Goal: Information Seeking & Learning: Understand process/instructions

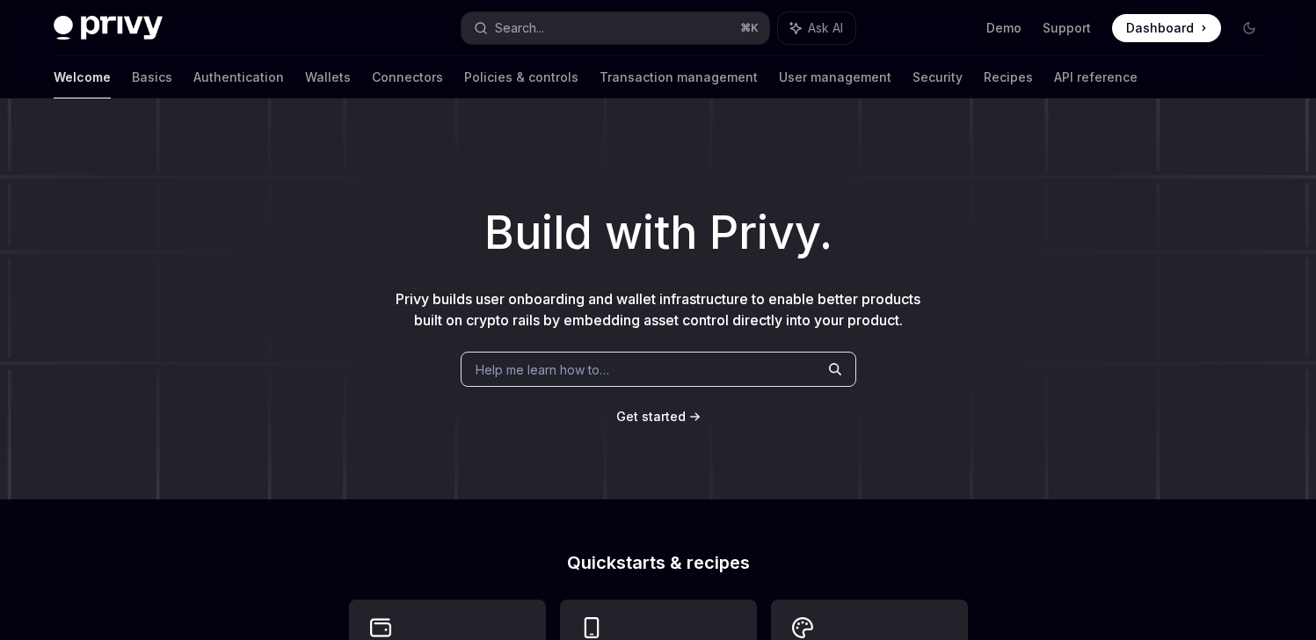
scroll to position [221, 0]
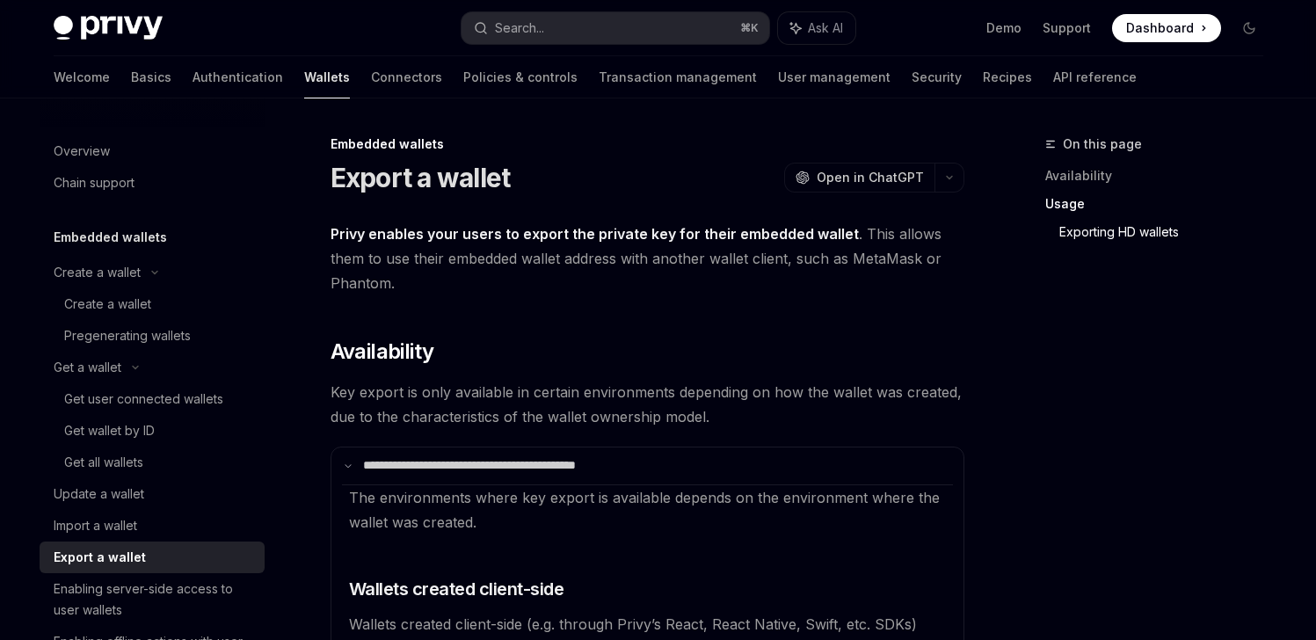
scroll to position [2329, 0]
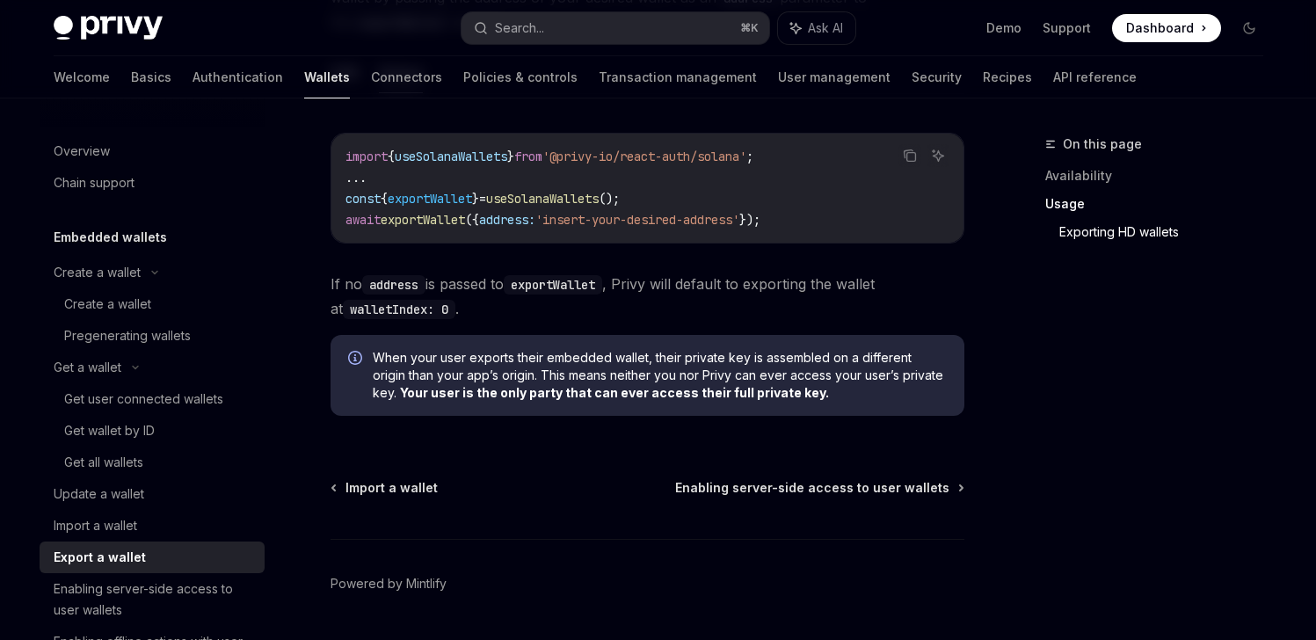
click at [137, 560] on div "Export a wallet" at bounding box center [100, 557] width 92 height 21
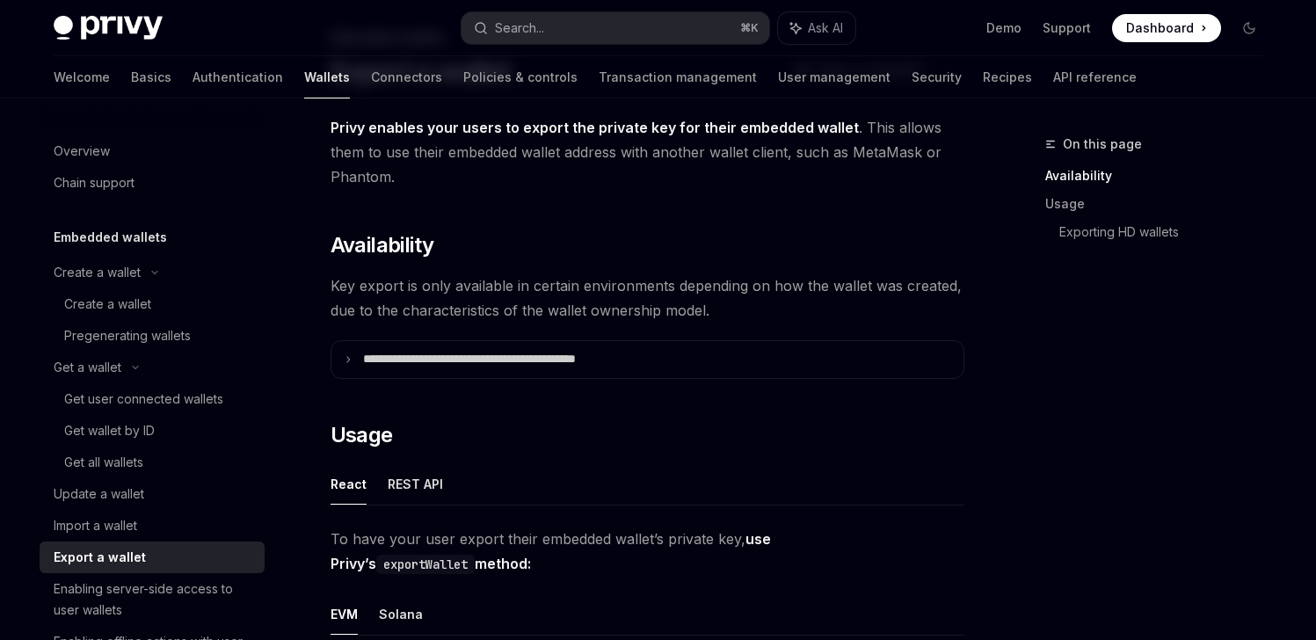
scroll to position [122, 0]
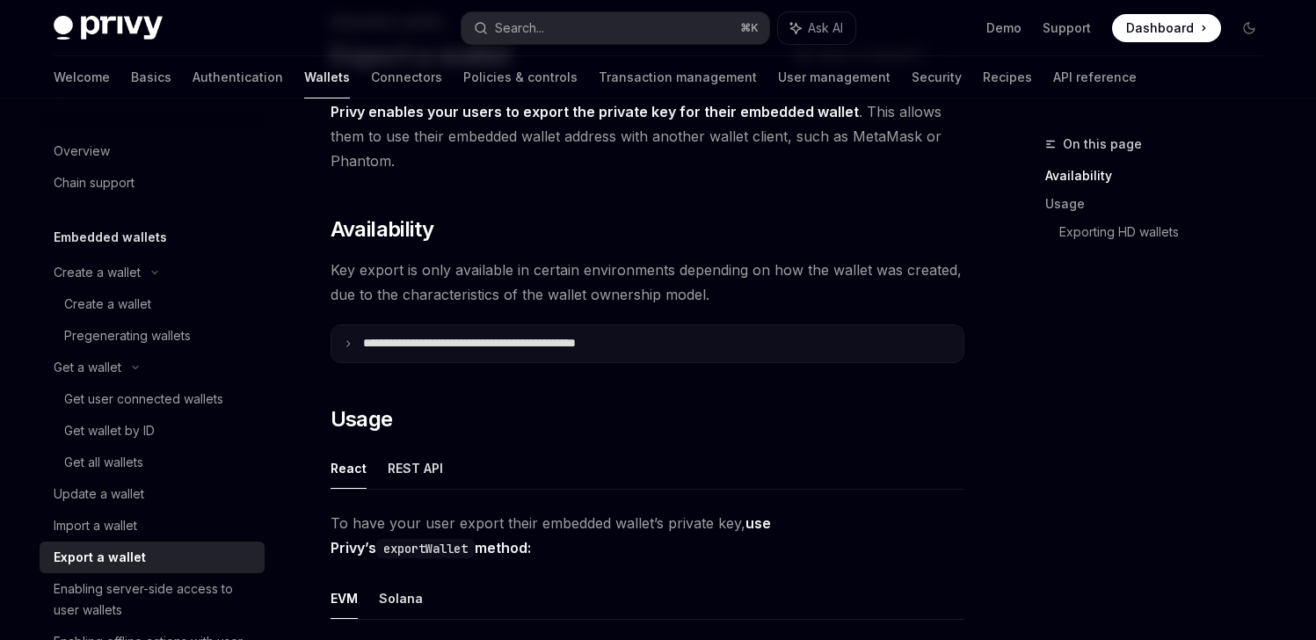
click at [487, 341] on p "**********" at bounding box center [508, 344] width 290 height 16
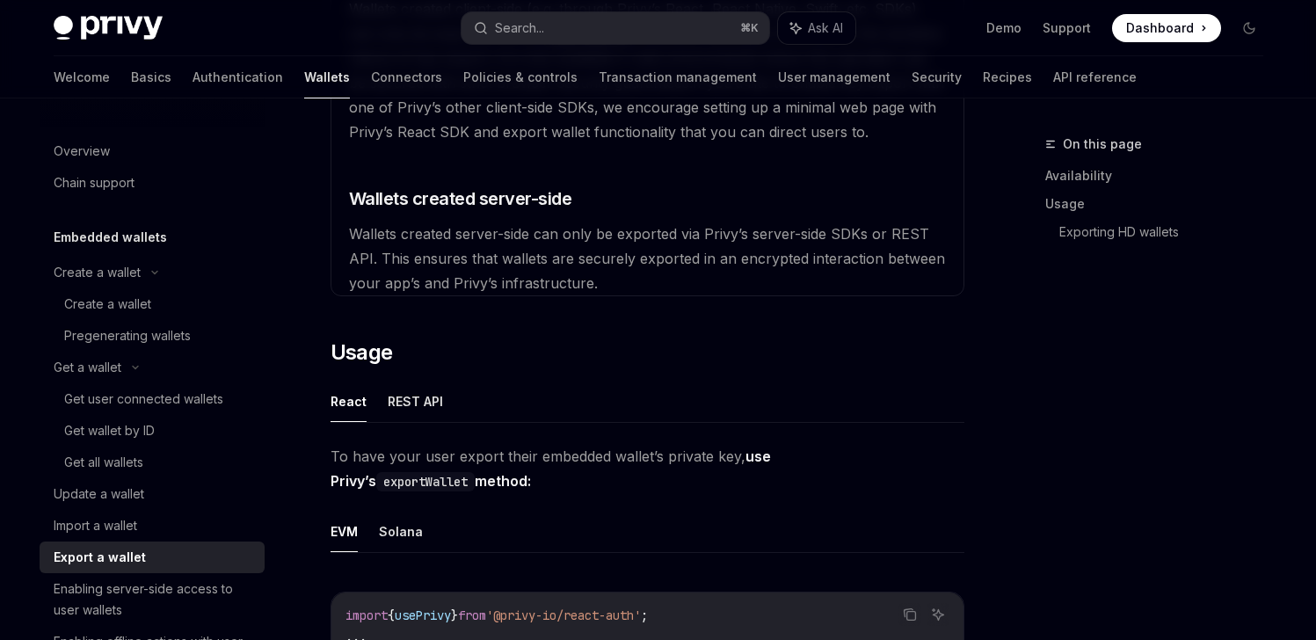
scroll to position [613, 0]
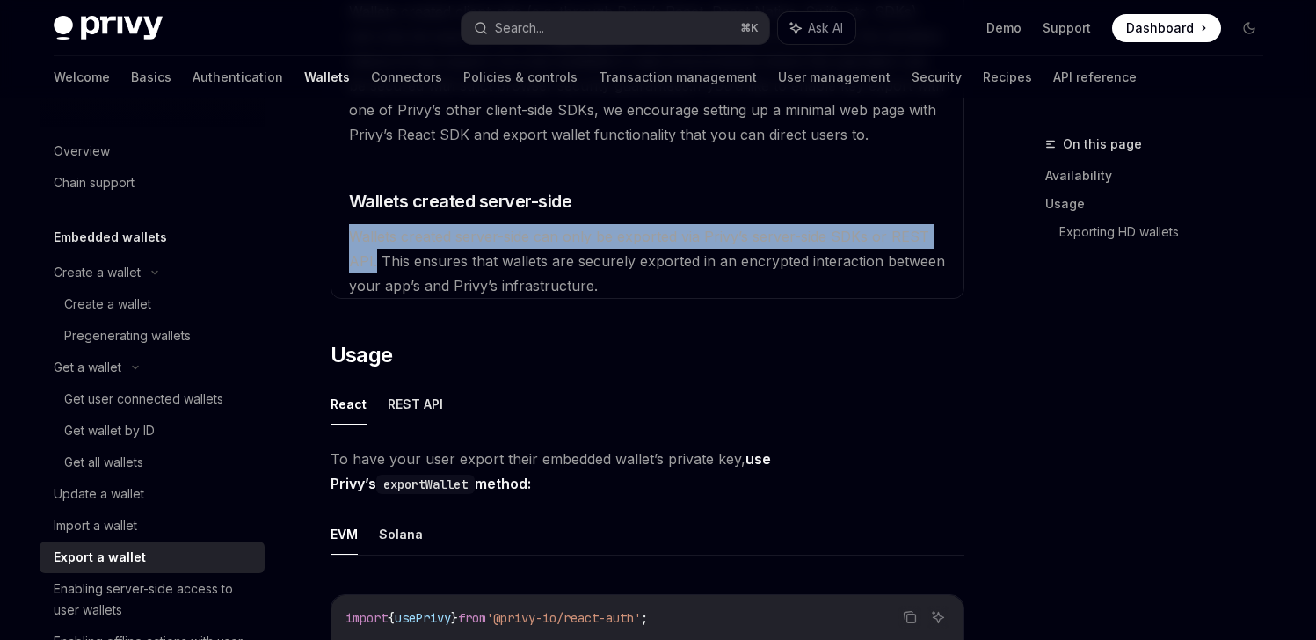
drag, startPoint x: 352, startPoint y: 237, endPoint x: 374, endPoint y: 253, distance: 27.1
click at [374, 253] on span "Wallets created server-side can only be exported via Privy’s server-side SDKs o…" at bounding box center [647, 261] width 596 height 67
click at [421, 394] on button "REST API" at bounding box center [415, 403] width 55 height 41
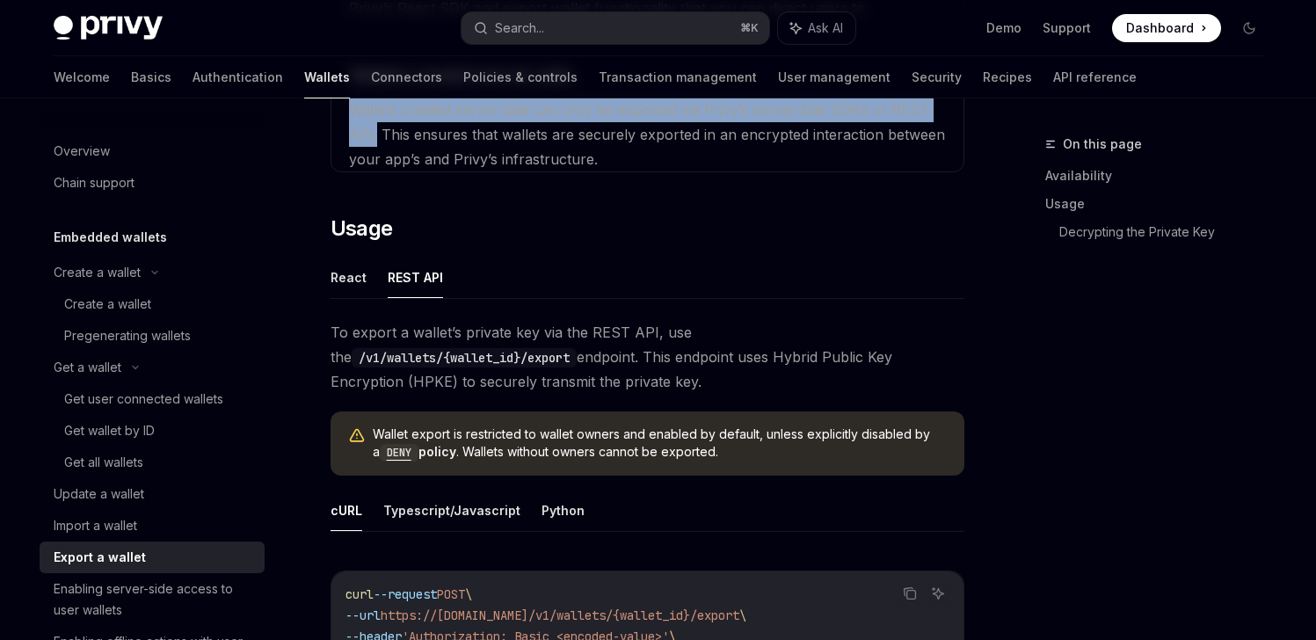
scroll to position [716, 0]
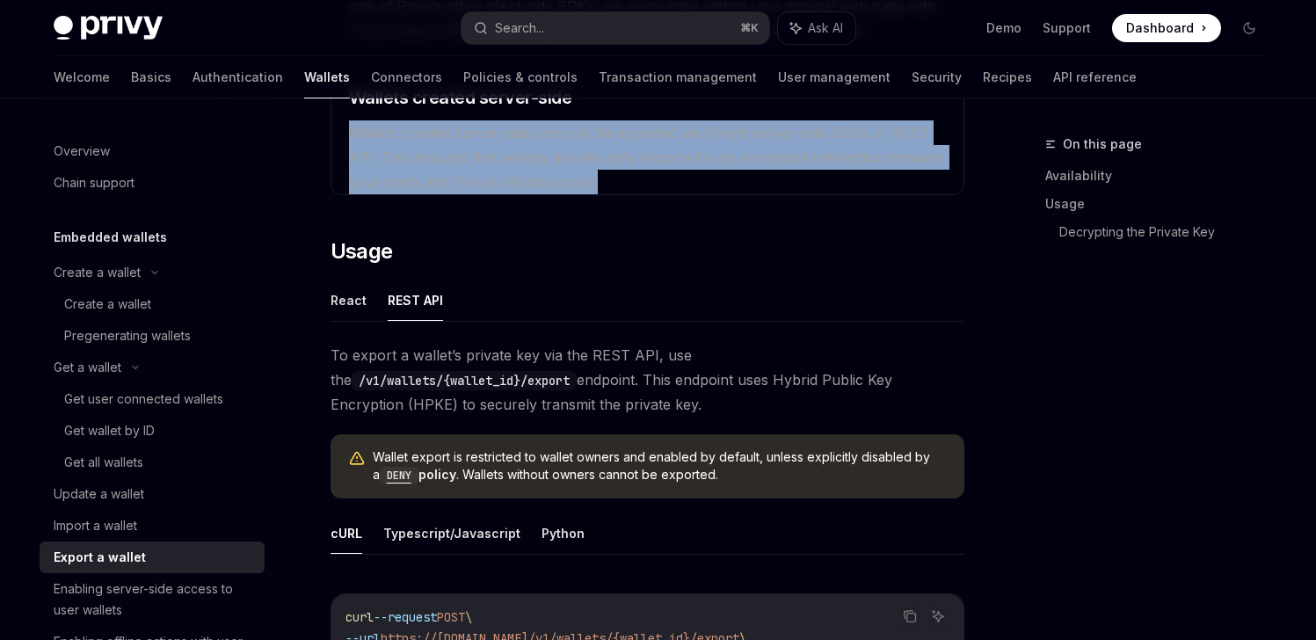
drag, startPoint x: 506, startPoint y: 167, endPoint x: 354, endPoint y: 140, distance: 154.5
copy span "Wallets created server-side can only be exported via Privy’s server-side SDKs o…"
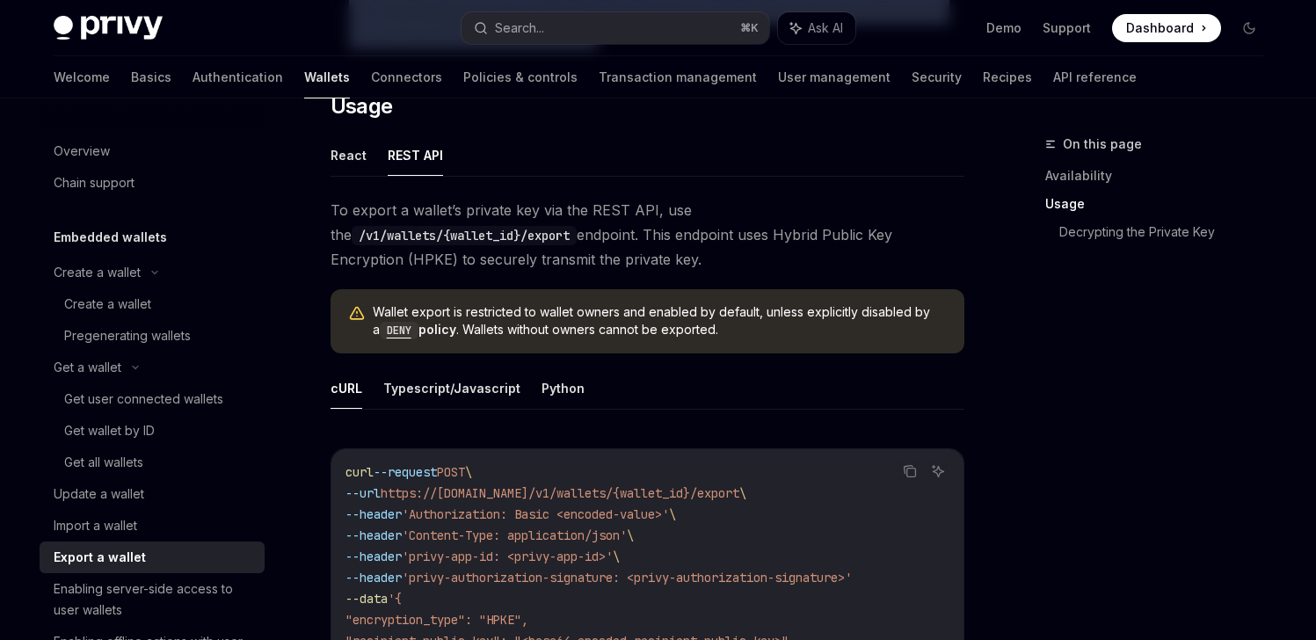
scroll to position [909, 0]
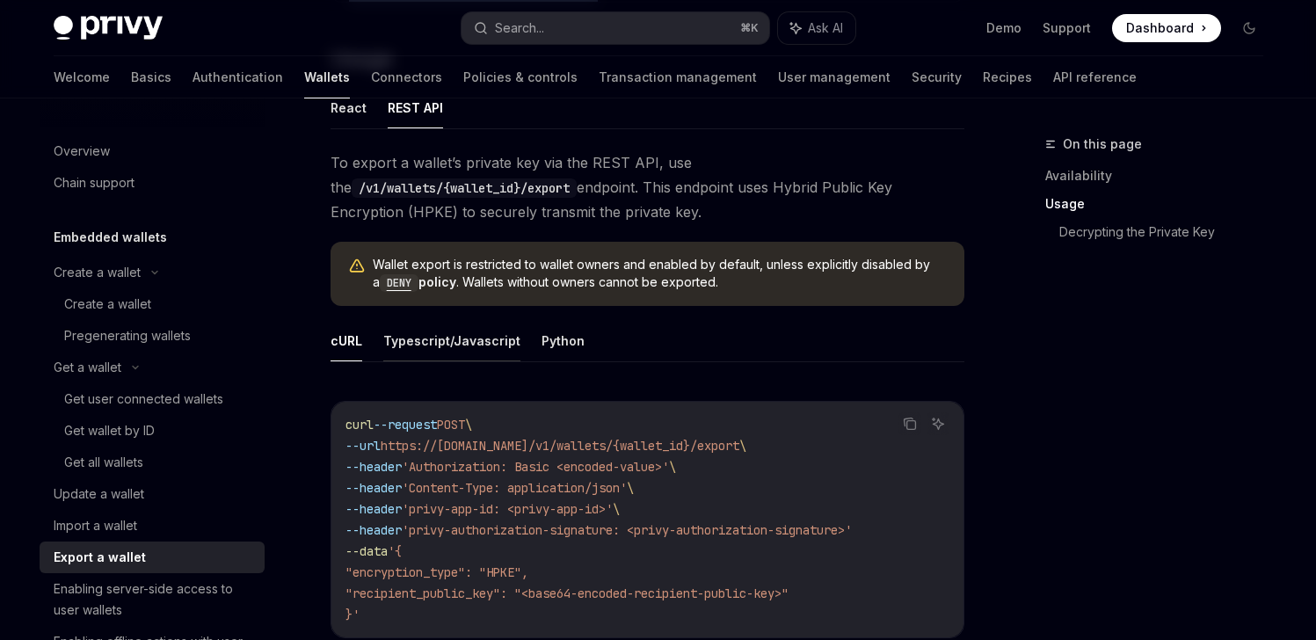
click at [454, 340] on button "Typescript/Javascript" at bounding box center [451, 340] width 137 height 41
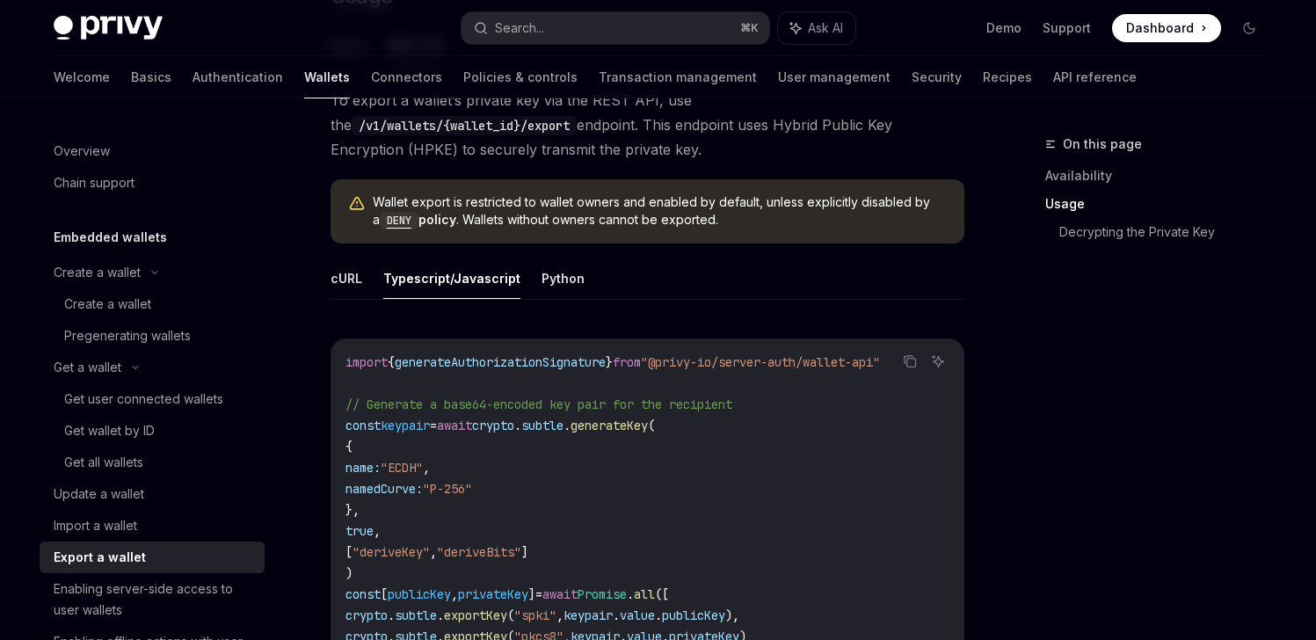
scroll to position [995, 0]
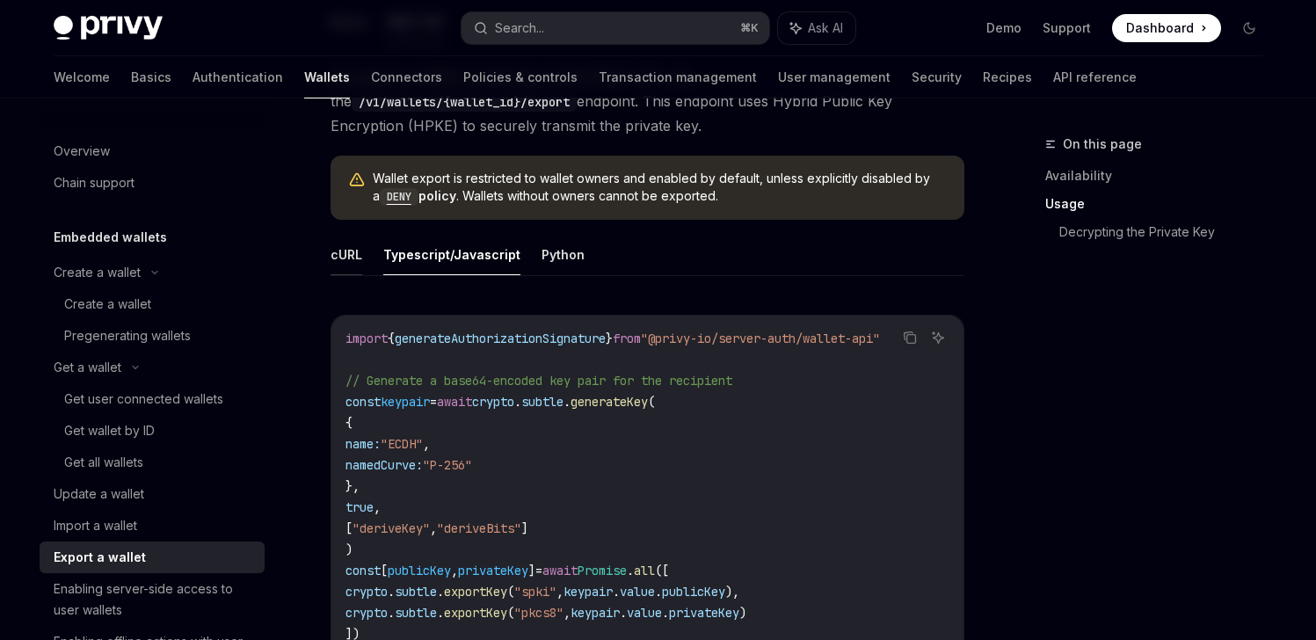
click at [353, 250] on button "cURL" at bounding box center [347, 254] width 32 height 41
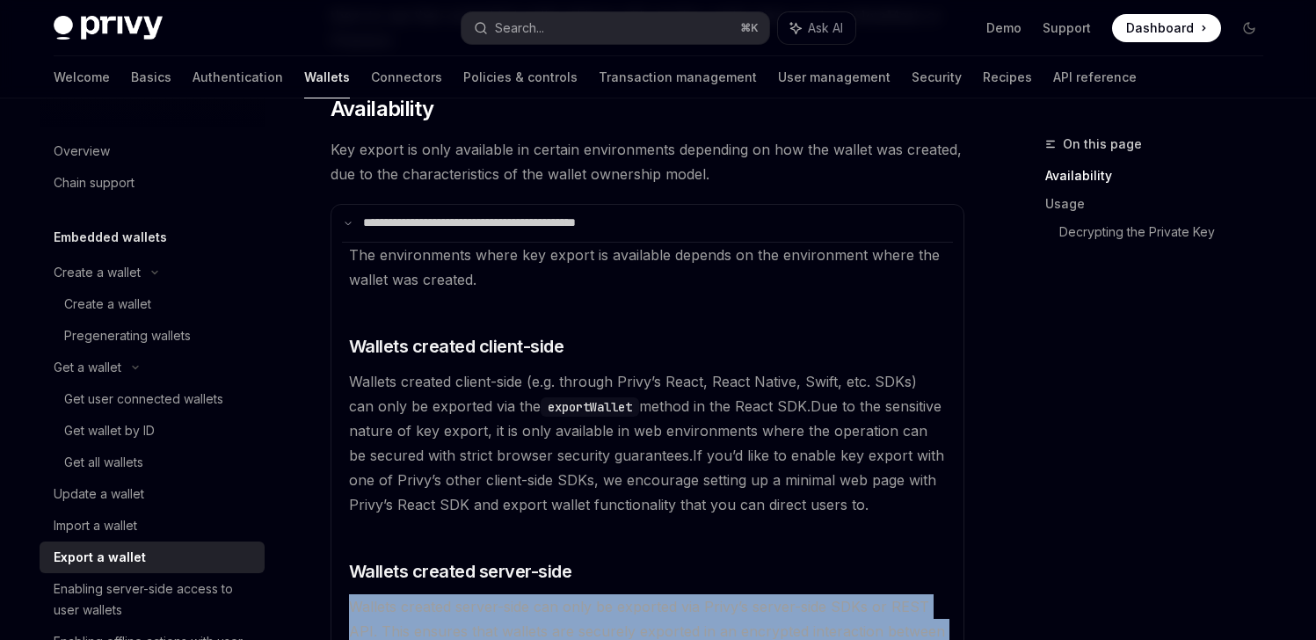
scroll to position [298, 0]
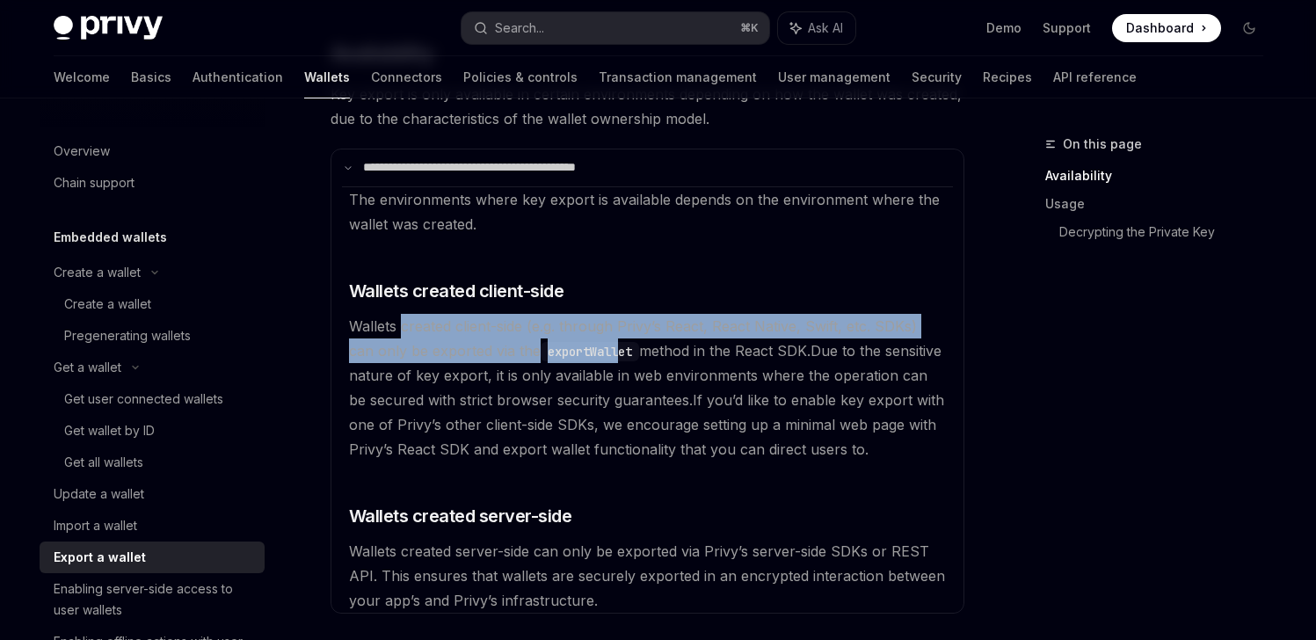
drag, startPoint x: 403, startPoint y: 323, endPoint x: 594, endPoint y: 352, distance: 192.9
click at [594, 352] on span "Wallets created client-side (e.g. through Privy’s React, React Native, Swift, e…" at bounding box center [633, 338] width 568 height 42
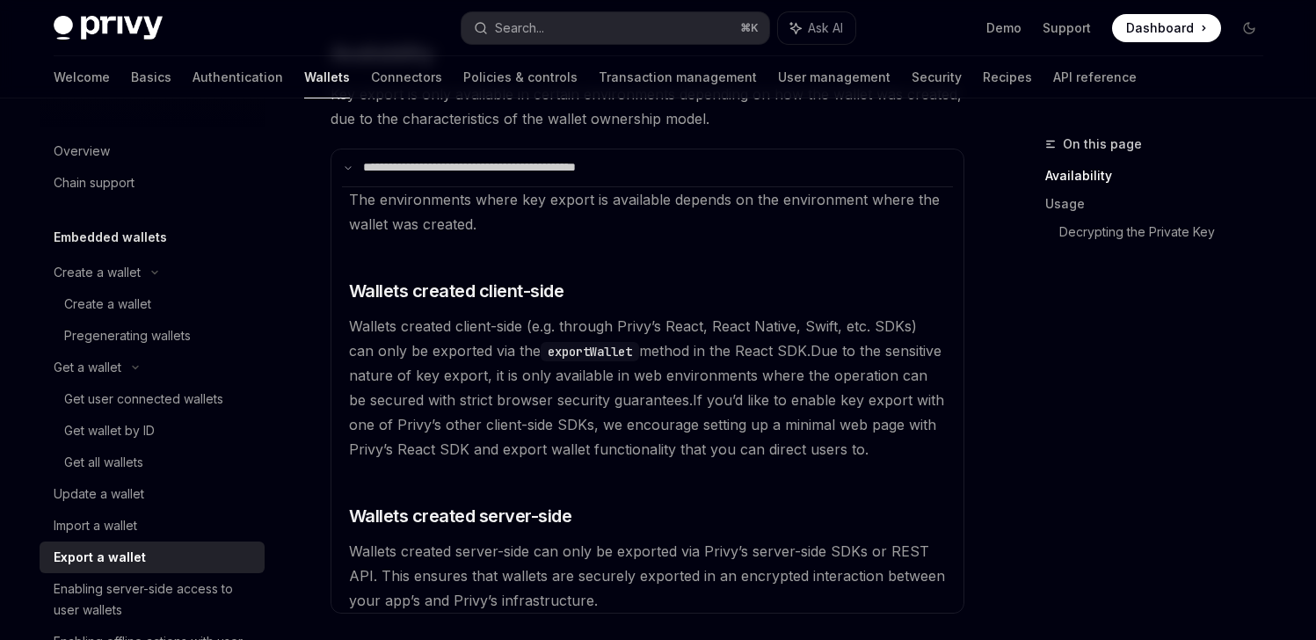
click at [746, 345] on span "Wallets created client-side (e.g. through Privy’s React, React Native, Swift, e…" at bounding box center [633, 338] width 568 height 42
click at [570, 349] on code "exportWallet" at bounding box center [590, 351] width 98 height 19
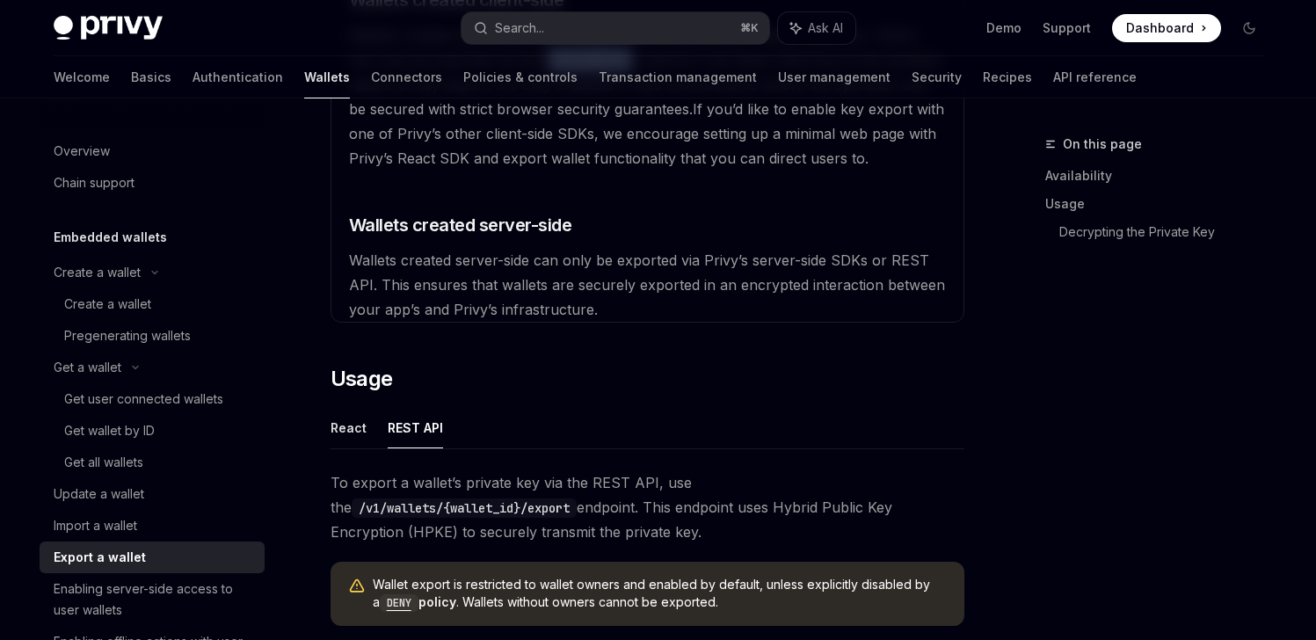
scroll to position [589, 0]
click at [345, 419] on button "React" at bounding box center [349, 427] width 36 height 41
type textarea "*"
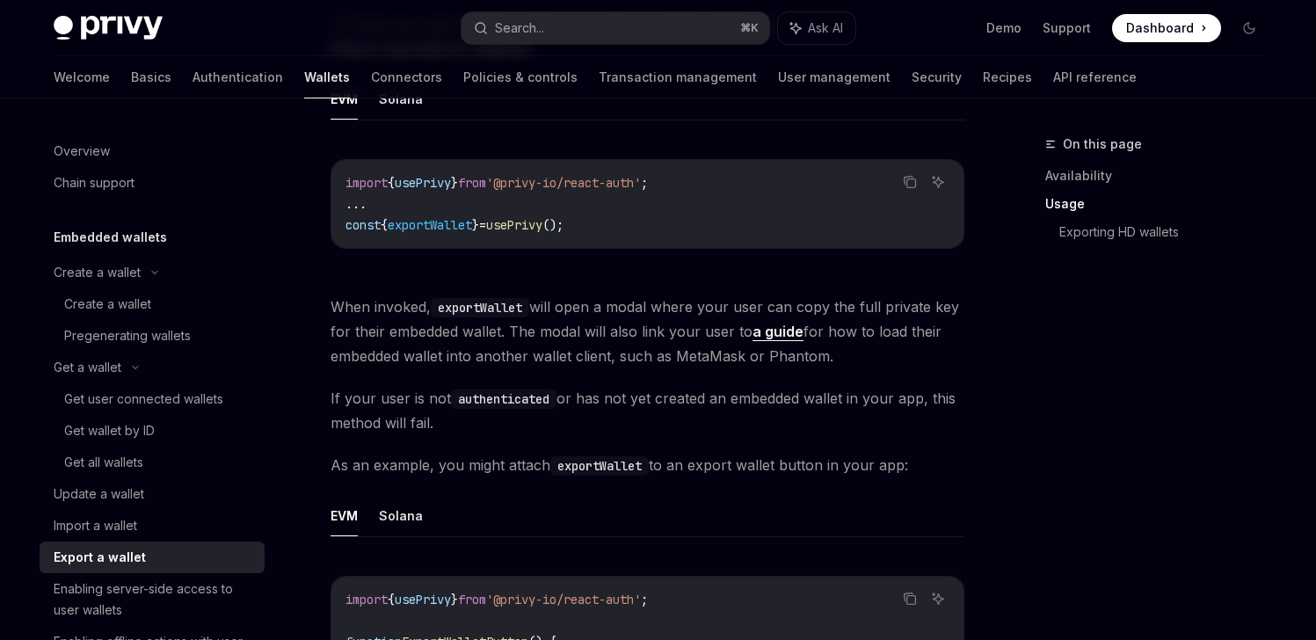
scroll to position [1049, 0]
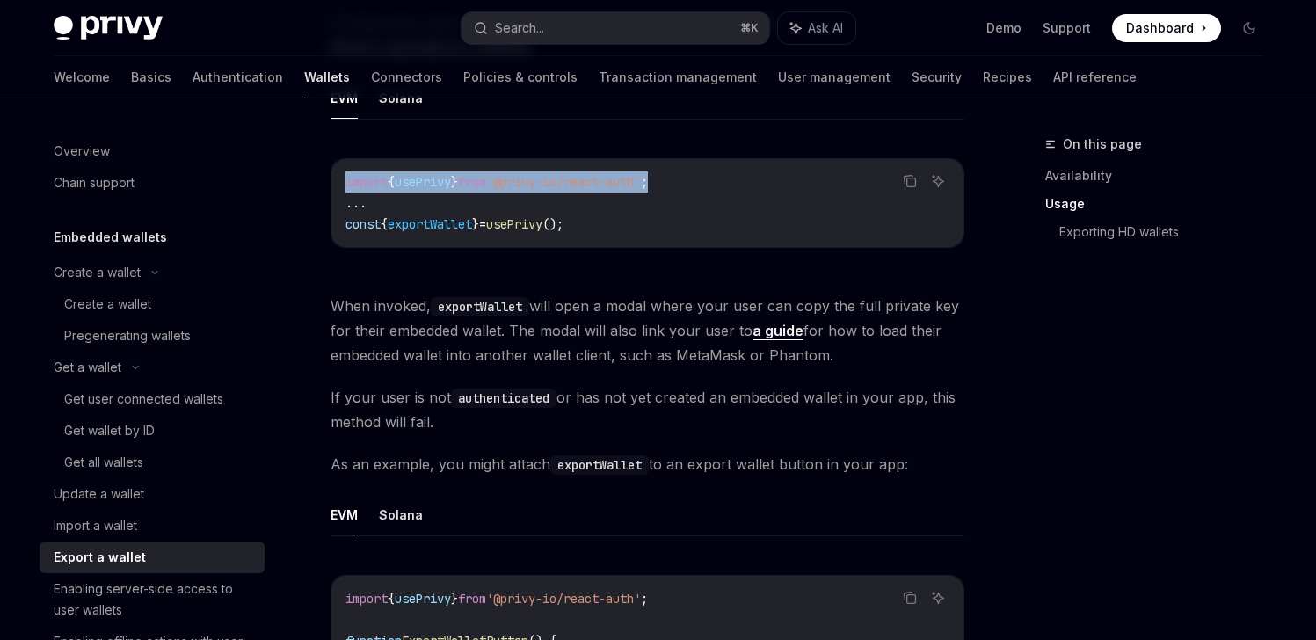
drag, startPoint x: 683, startPoint y: 177, endPoint x: 342, endPoint y: 179, distance: 341.1
click at [342, 179] on div "import { usePrivy } from '@privy-io/react-auth' ; ... const { exportWallet } = …" at bounding box center [647, 203] width 632 height 88
click at [437, 184] on span "usePrivy" at bounding box center [423, 182] width 56 height 16
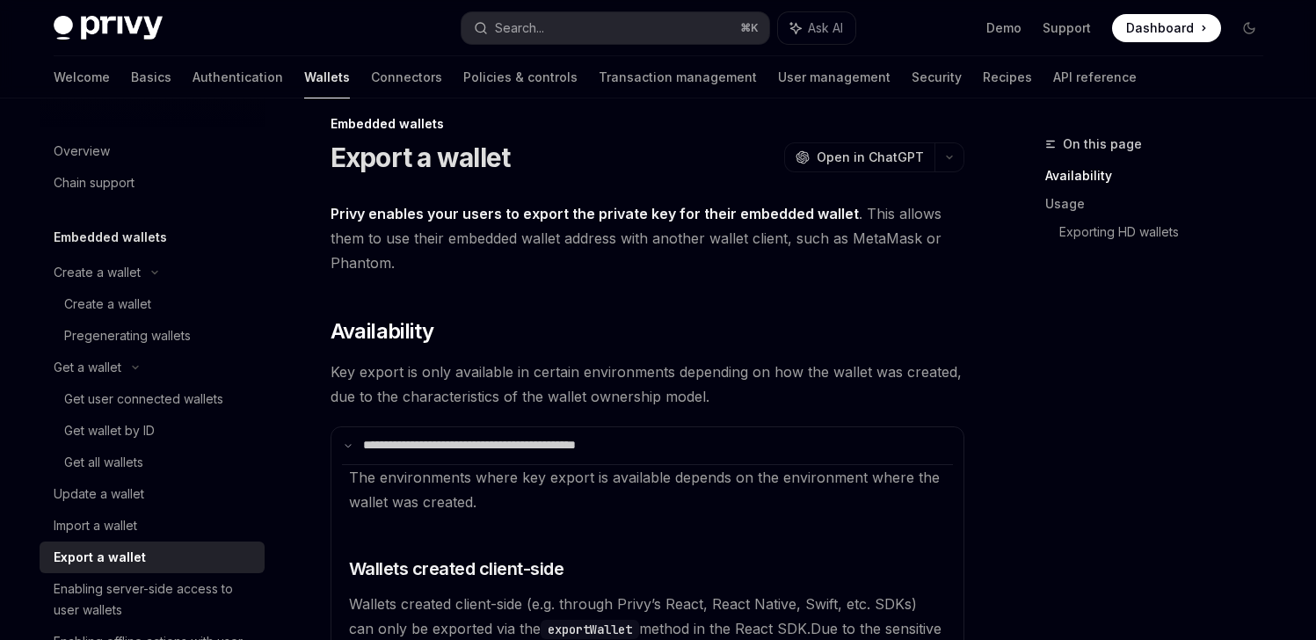
scroll to position [0, 0]
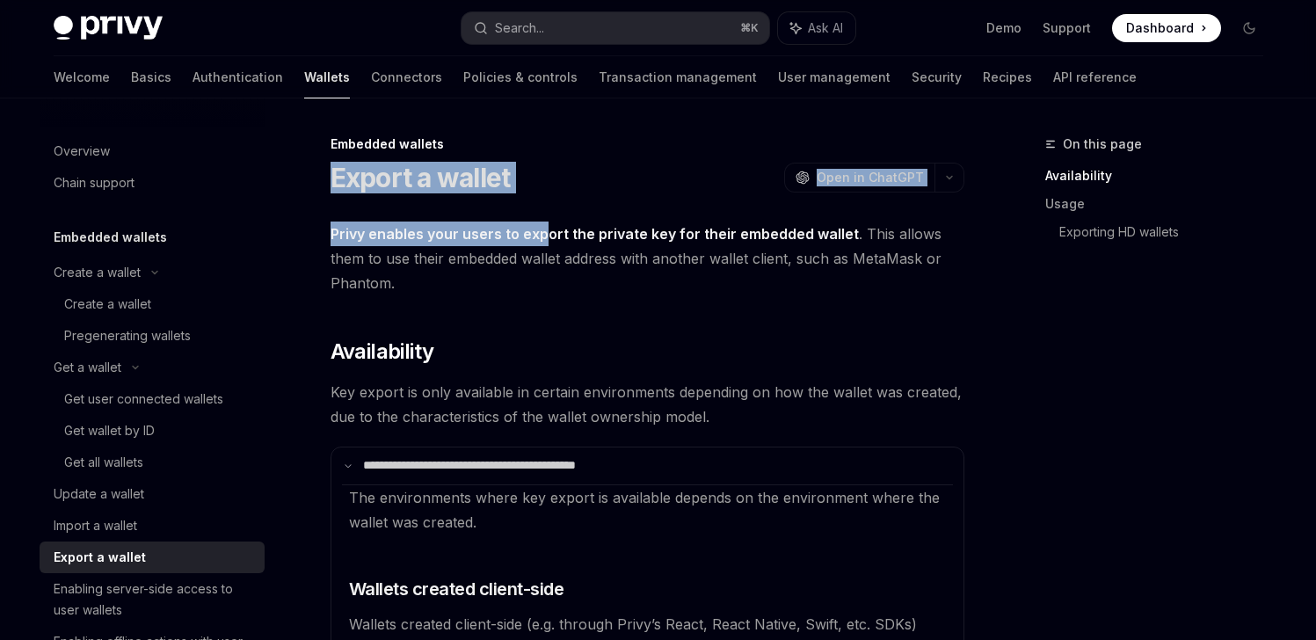
drag, startPoint x: 333, startPoint y: 176, endPoint x: 741, endPoint y: 214, distance: 409.7
click at [945, 173] on button "button" at bounding box center [949, 178] width 30 height 30
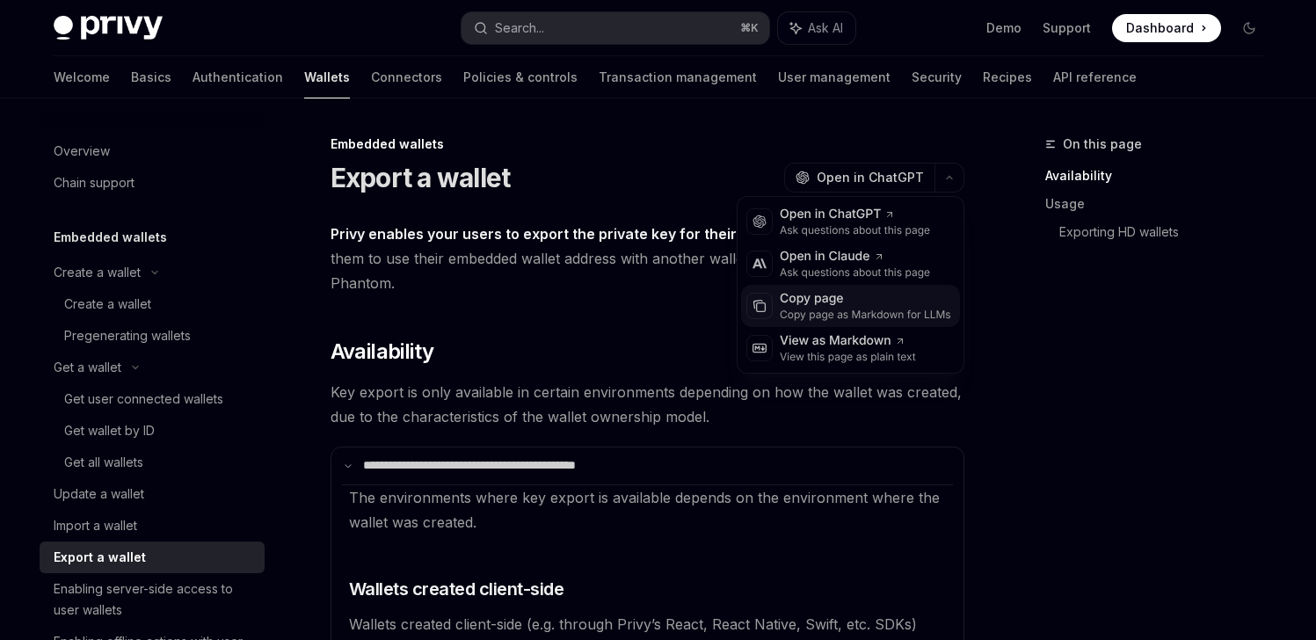
click at [846, 297] on div "Copy page" at bounding box center [865, 299] width 171 height 18
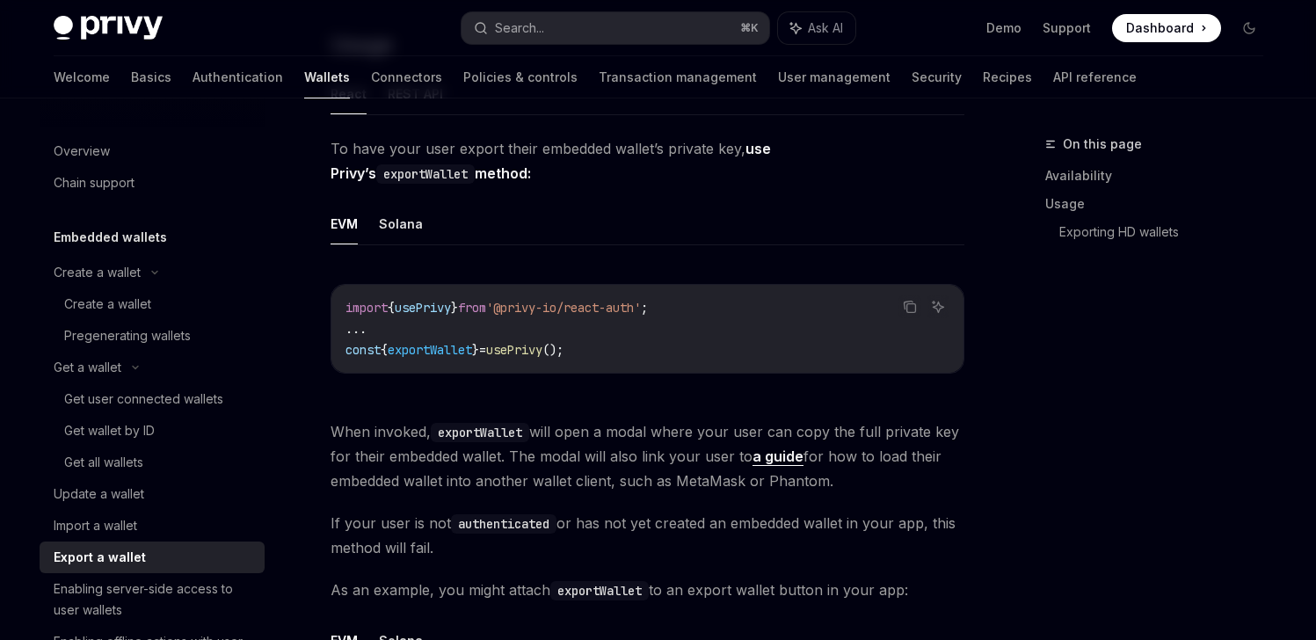
scroll to position [1015, 0]
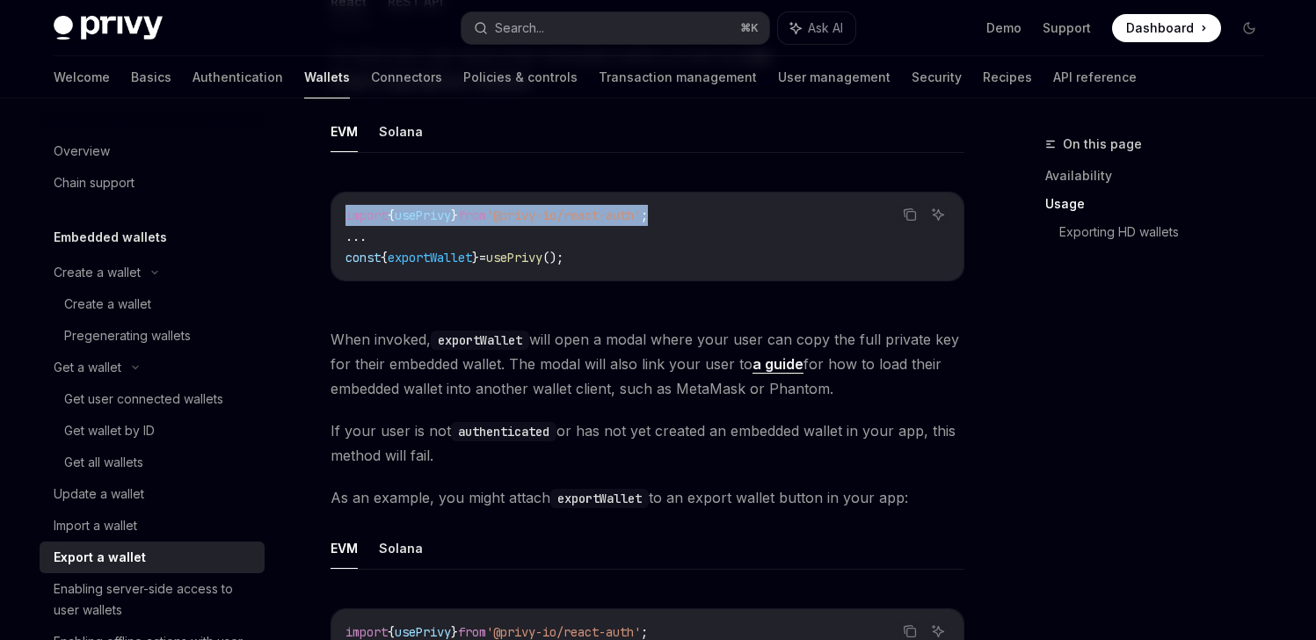
drag, startPoint x: 694, startPoint y: 220, endPoint x: 343, endPoint y: 208, distance: 351.8
click at [343, 208] on div "import { usePrivy } from '@privy-io/react-auth' ; ... const { exportWallet } = …" at bounding box center [647, 237] width 632 height 88
copy span "import { usePrivy } from '@privy-io/react-auth' ;"
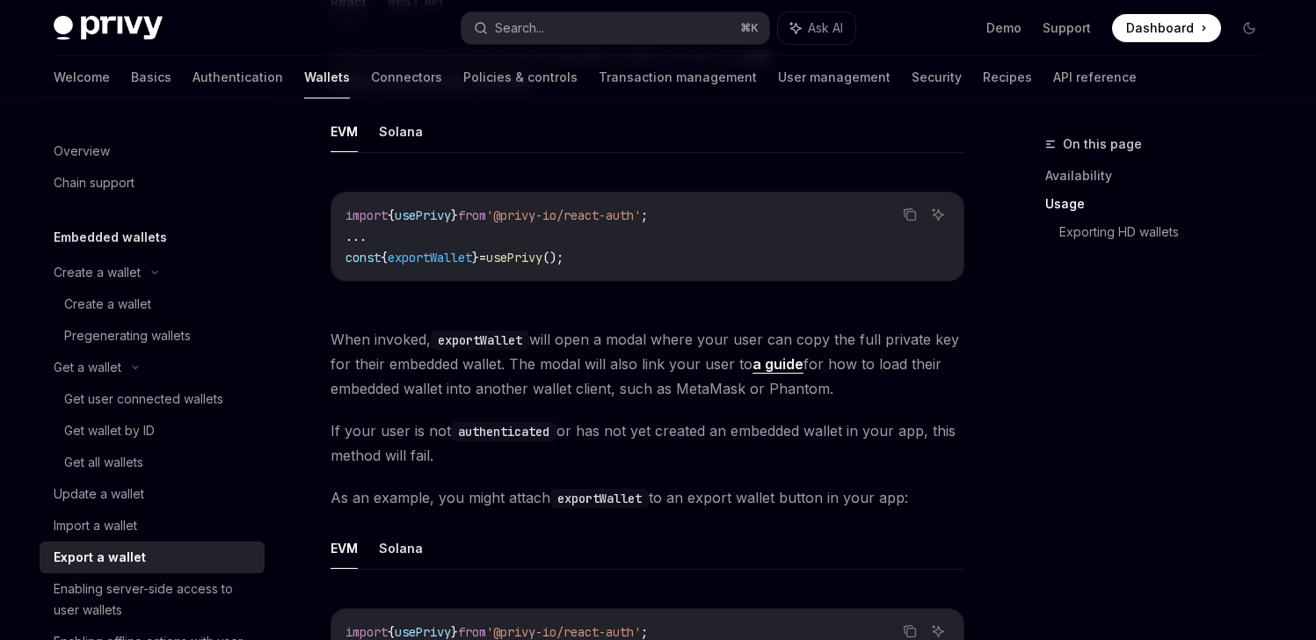
click at [1010, 332] on div "On this page Availability Usage Exporting HD wallets" at bounding box center [1143, 387] width 267 height 506
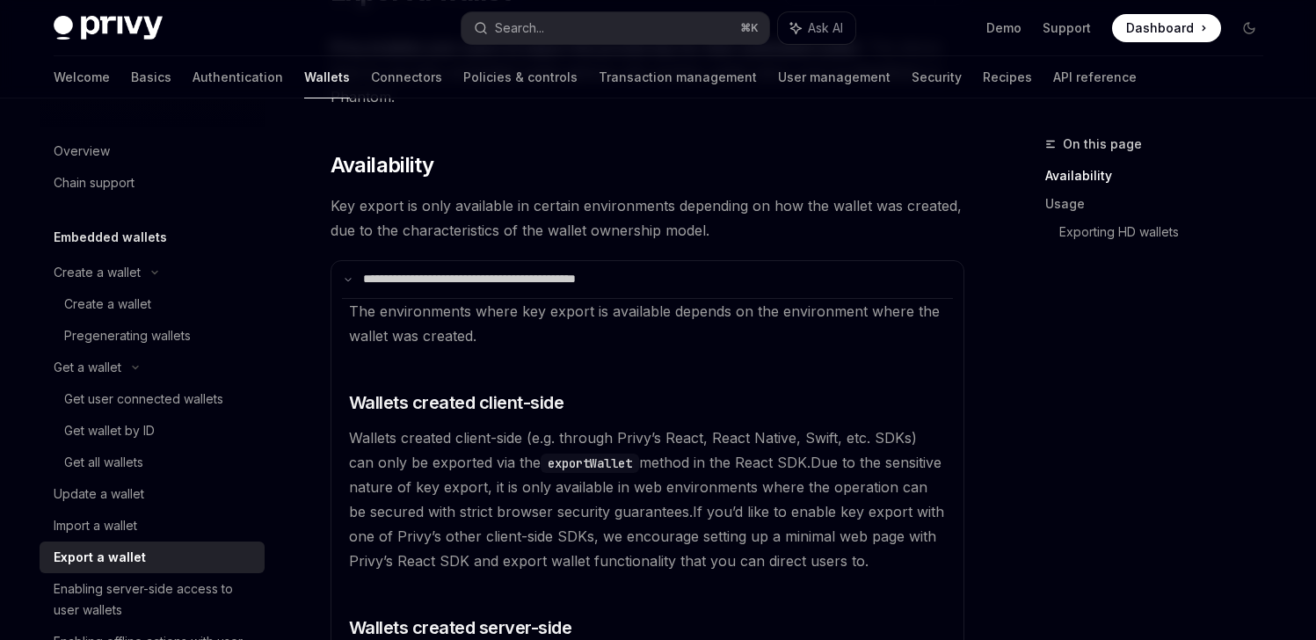
scroll to position [0, 0]
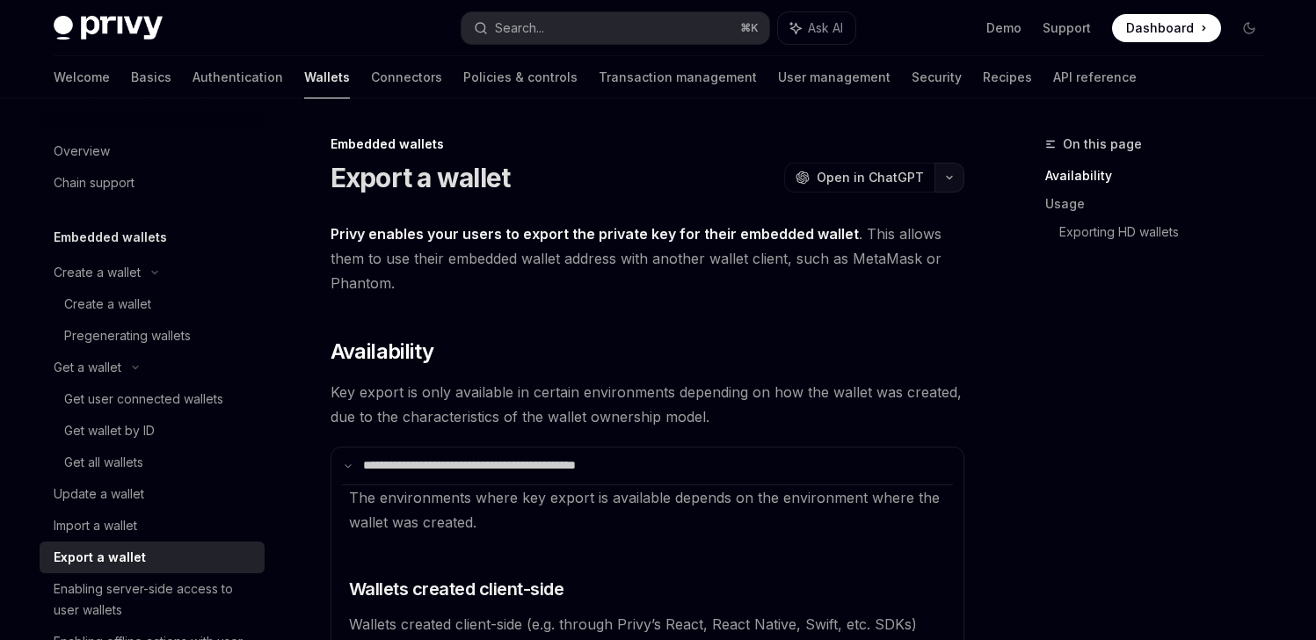
click at [953, 181] on button "button" at bounding box center [949, 178] width 30 height 30
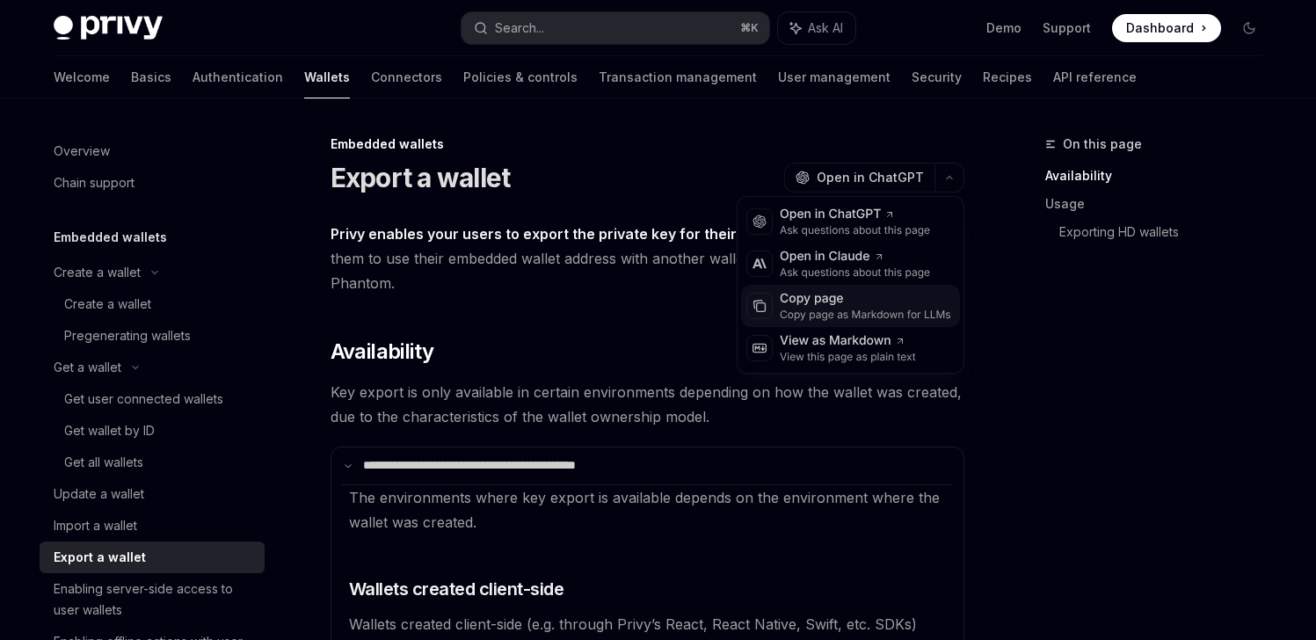
click at [840, 304] on div "Copy page" at bounding box center [865, 299] width 171 height 18
